Goal: Transaction & Acquisition: Purchase product/service

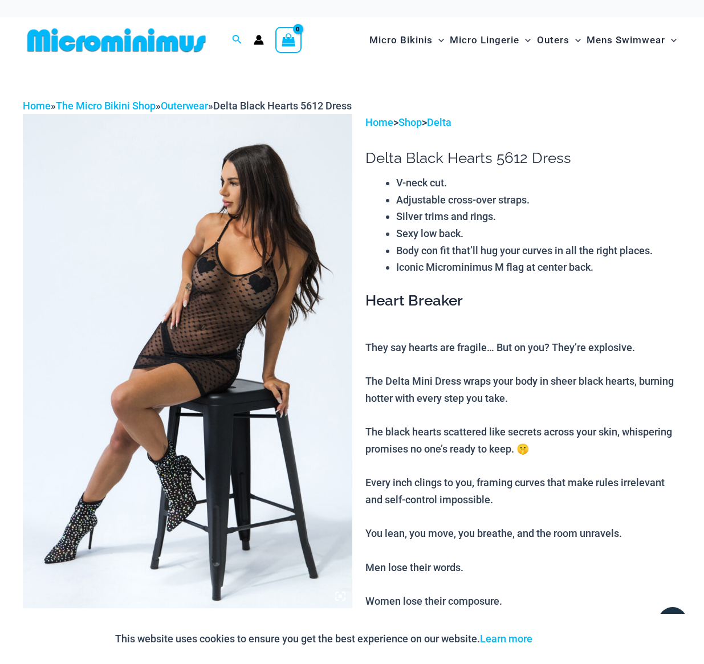
type input "**********"
click at [213, 270] on img at bounding box center [187, 361] width 329 height 494
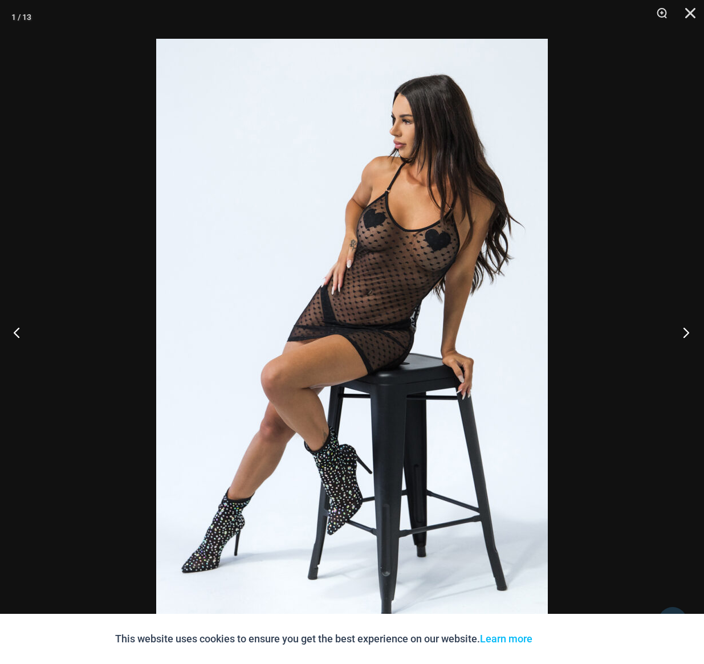
click at [682, 332] on button "Next" at bounding box center [682, 332] width 43 height 57
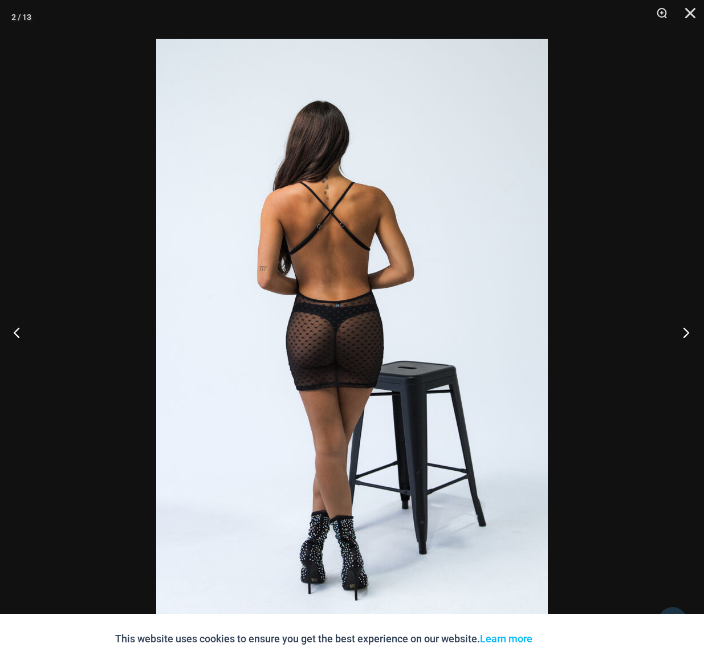
click at [682, 332] on button "Next" at bounding box center [682, 332] width 43 height 57
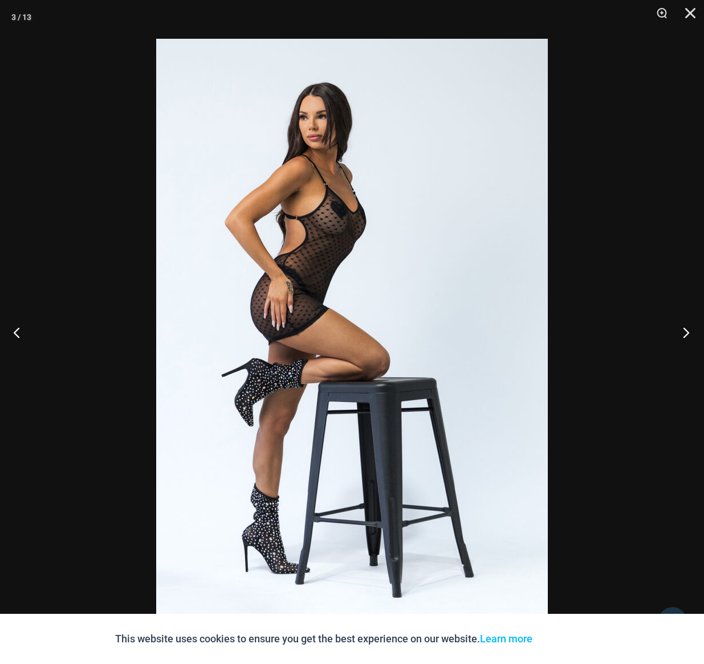
click at [682, 332] on button "Next" at bounding box center [682, 332] width 43 height 57
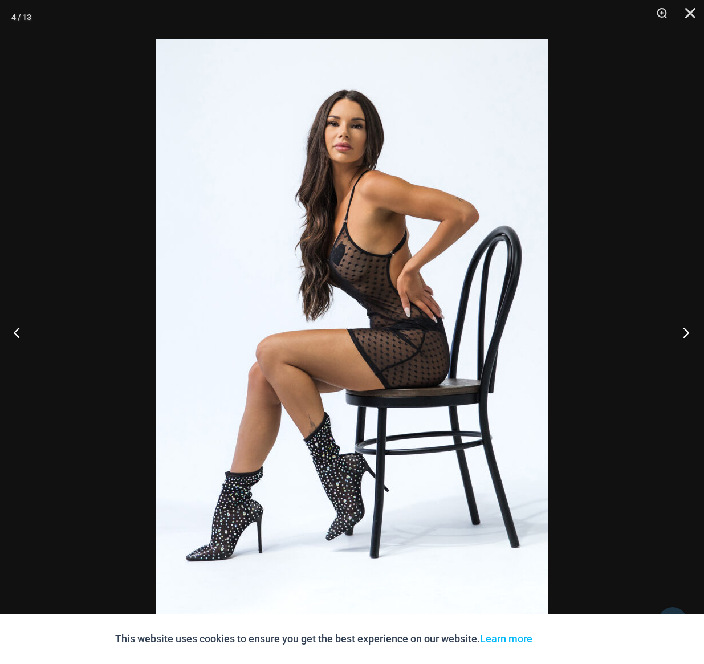
click at [682, 332] on button "Next" at bounding box center [682, 332] width 43 height 57
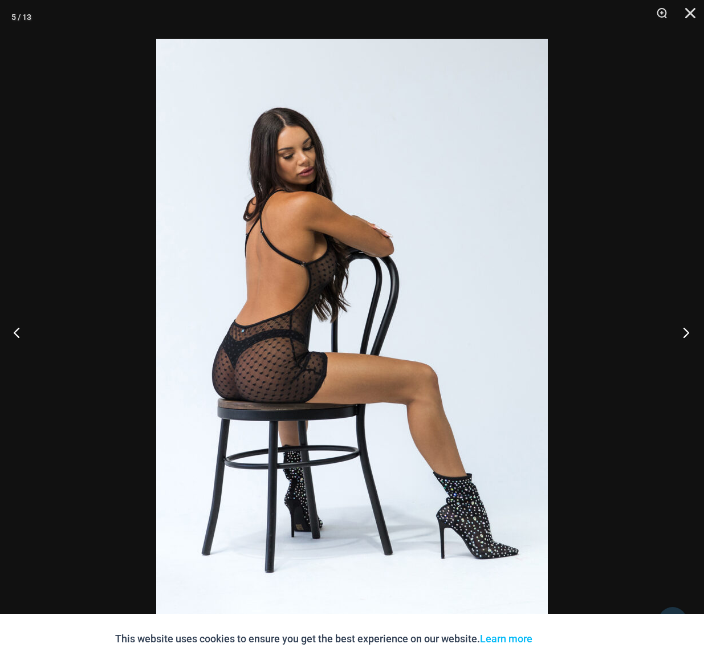
click at [682, 332] on button "Next" at bounding box center [682, 332] width 43 height 57
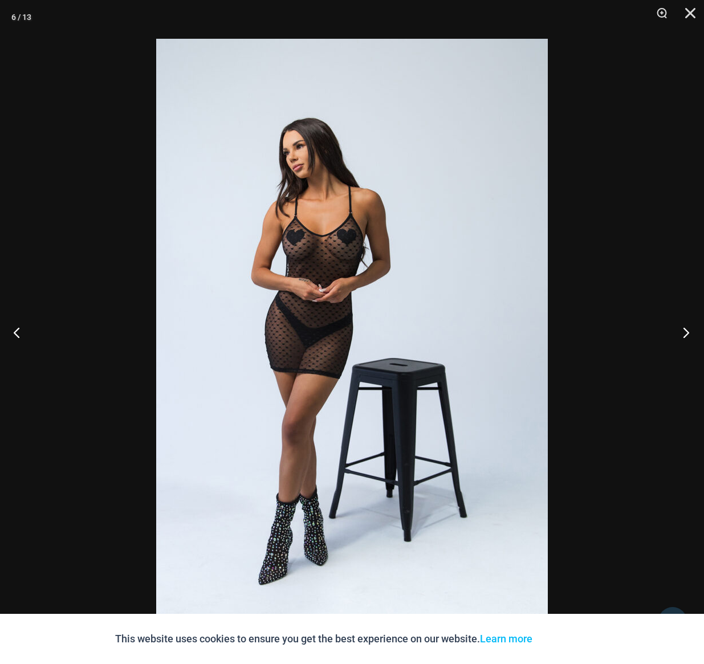
click at [682, 332] on button "Next" at bounding box center [682, 332] width 43 height 57
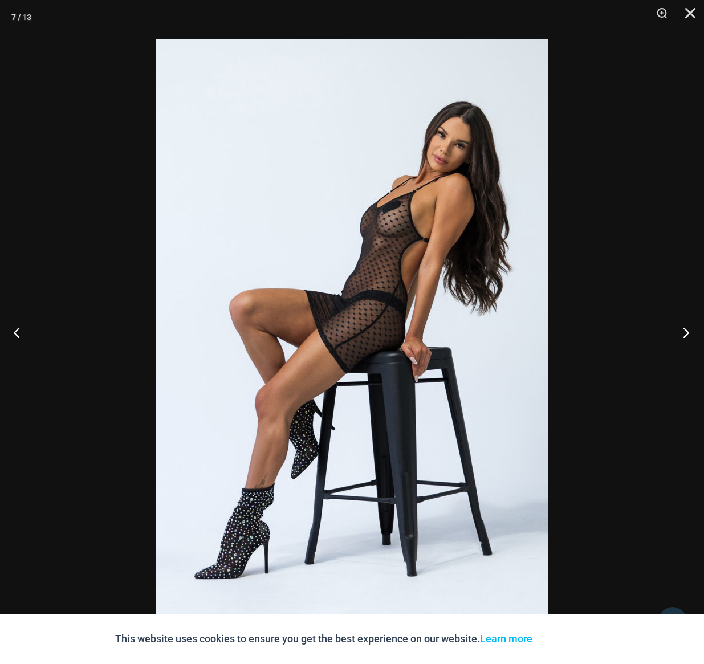
click at [682, 332] on button "Next" at bounding box center [682, 332] width 43 height 57
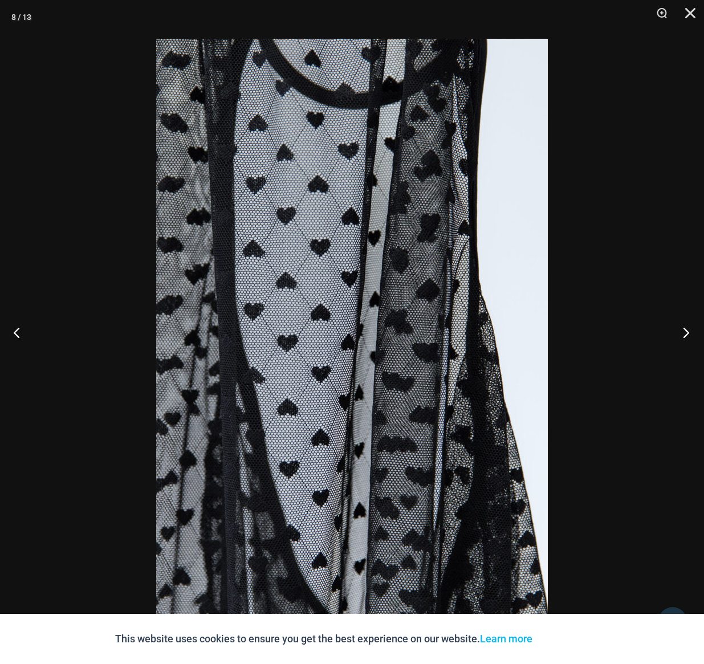
click at [682, 332] on button "Next" at bounding box center [682, 332] width 43 height 57
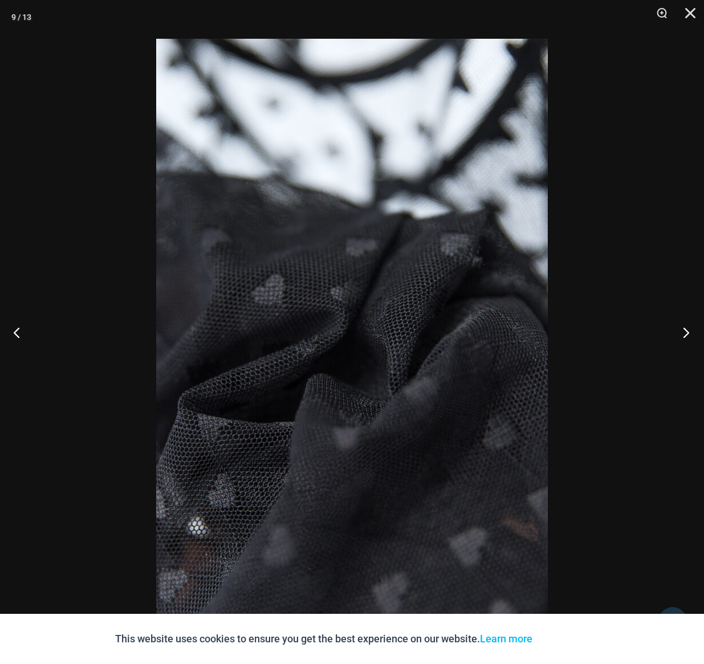
click at [682, 332] on button "Next" at bounding box center [682, 332] width 43 height 57
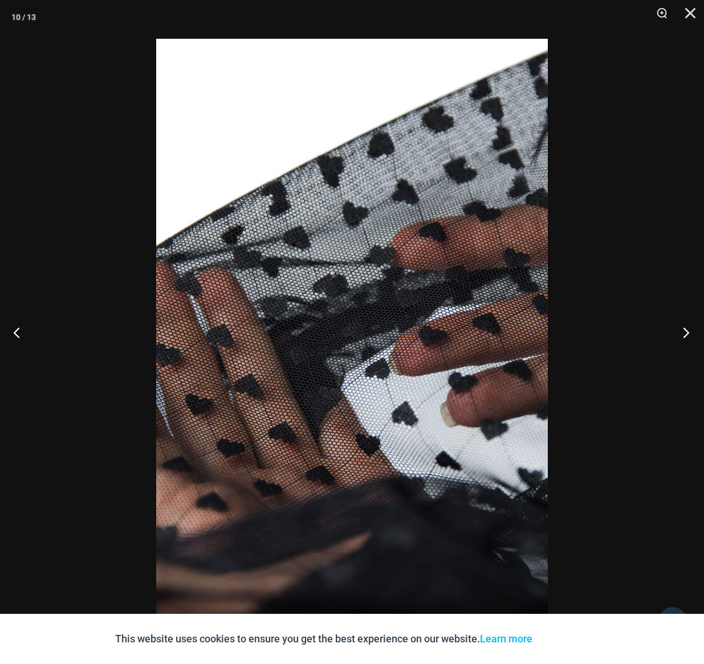
click at [682, 332] on button "Next" at bounding box center [682, 332] width 43 height 57
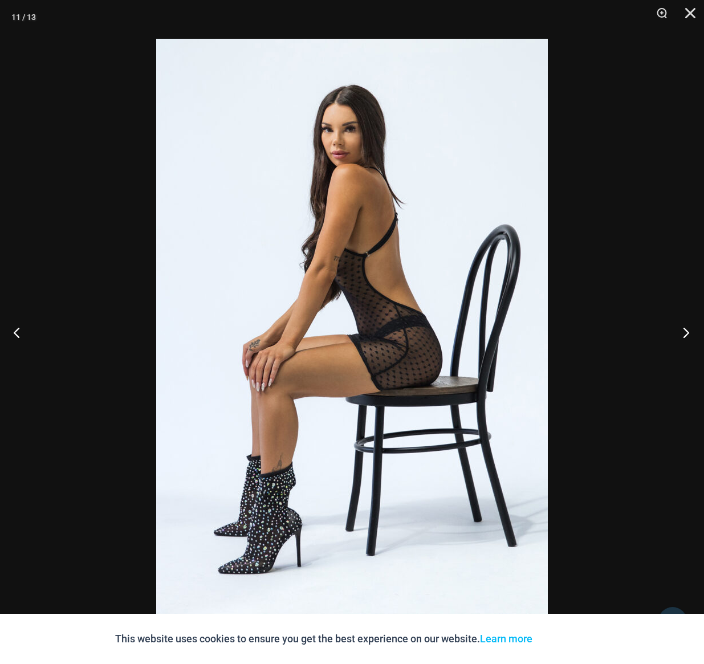
click at [682, 332] on button "Next" at bounding box center [682, 332] width 43 height 57
